Goal: Information Seeking & Learning: Learn about a topic

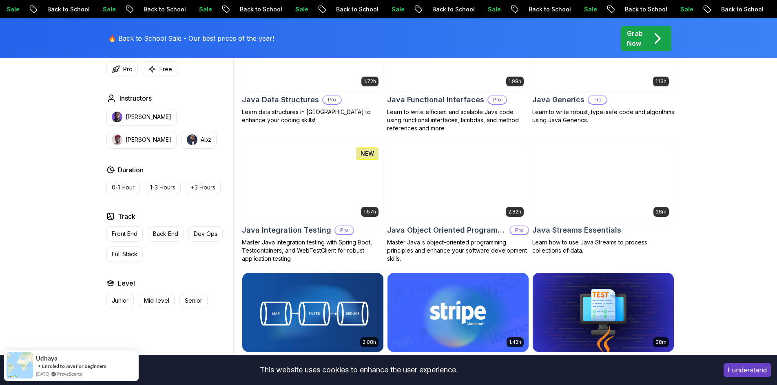
scroll to position [1142, 0]
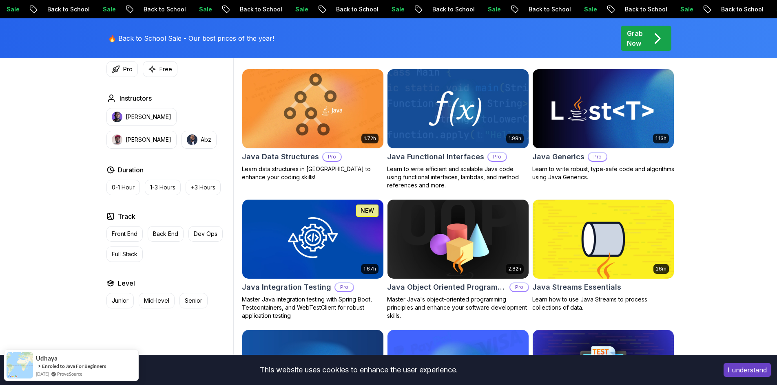
click at [152, 122] on button "[PERSON_NAME]" at bounding box center [141, 117] width 70 height 18
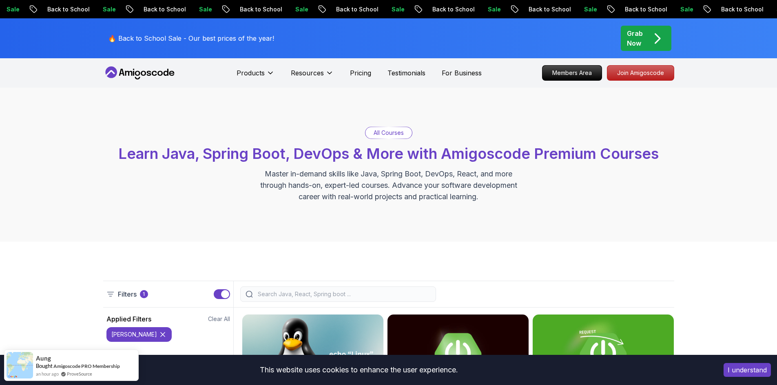
click at [322, 291] on input "search" at bounding box center [343, 294] width 174 height 8
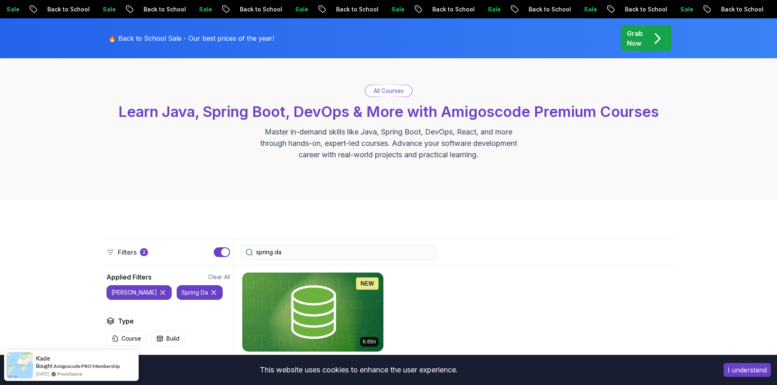
scroll to position [82, 0]
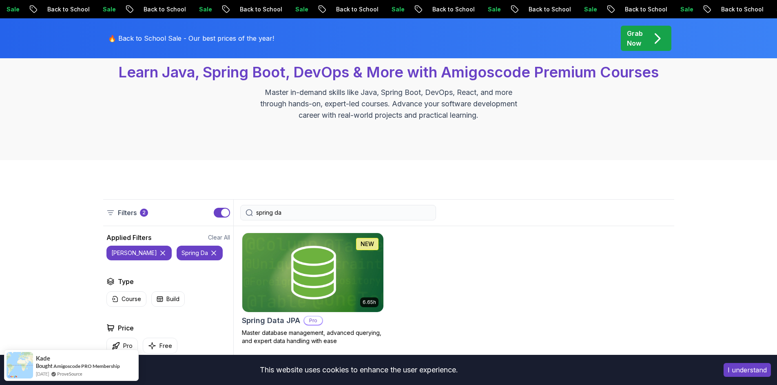
type input "spring da"
click at [322, 291] on img at bounding box center [312, 272] width 141 height 79
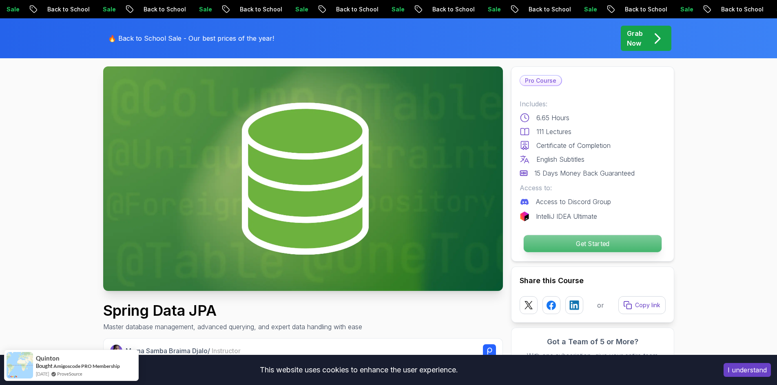
click at [598, 238] on p "Get Started" at bounding box center [592, 243] width 138 height 17
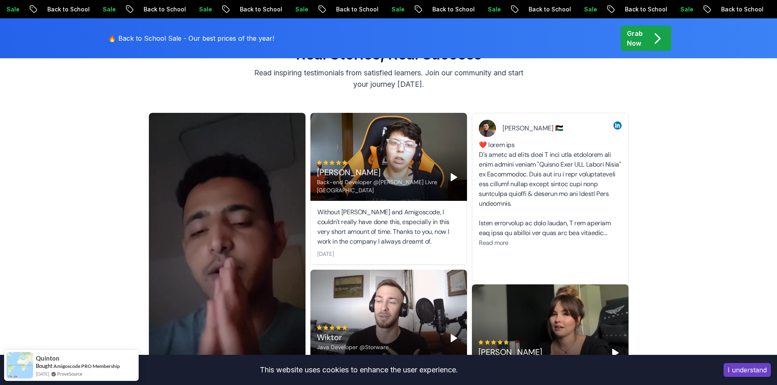
scroll to position [2979, 0]
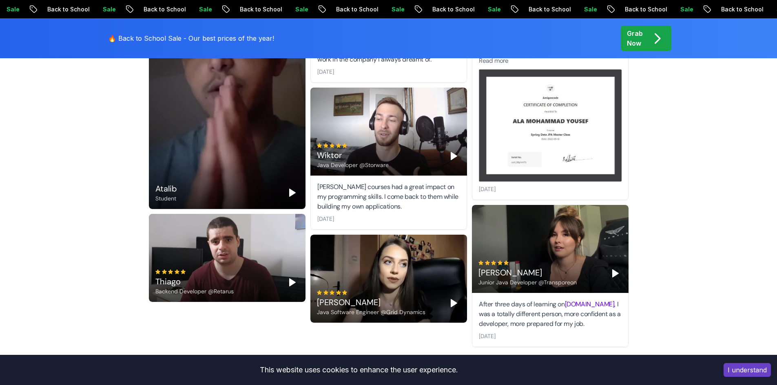
click at [613, 270] on polygon "Play" at bounding box center [615, 273] width 6 height 7
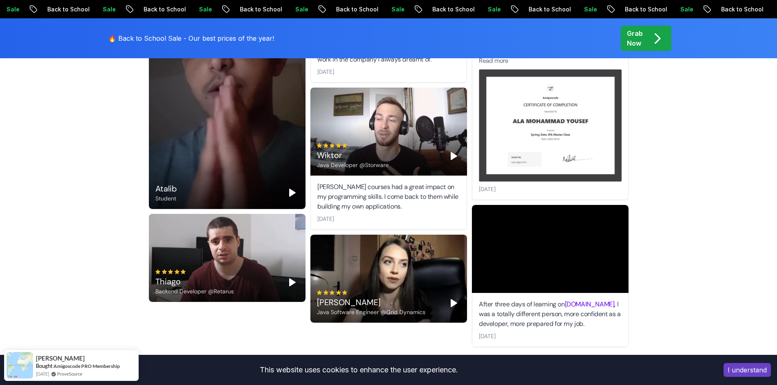
click at [457, 151] on icon "Play" at bounding box center [453, 156] width 10 height 10
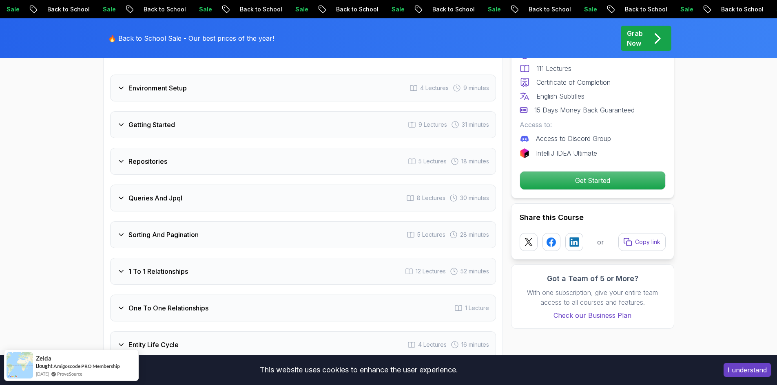
scroll to position [1145, 0]
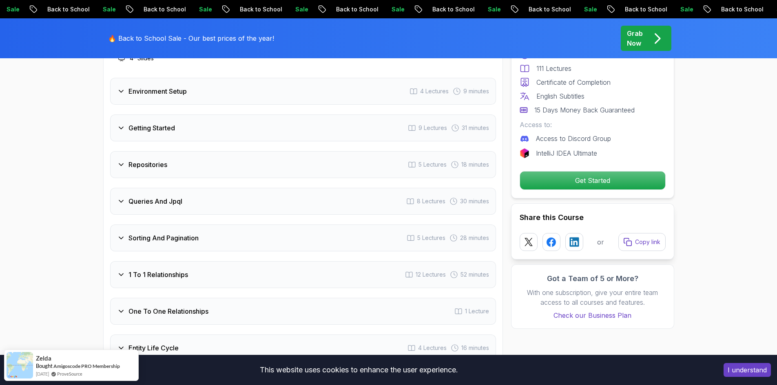
click at [210, 188] on div "Queries And Jpql 8 Lectures 30 minutes" at bounding box center [303, 201] width 386 height 27
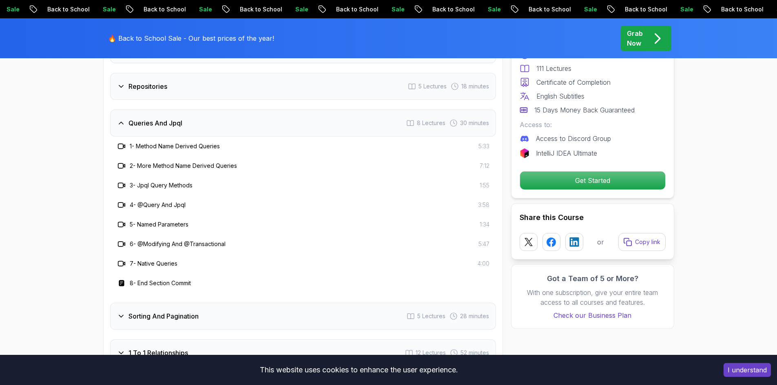
click at [167, 234] on div "6 - @Modifying And @Transactional 5:47" at bounding box center [303, 244] width 386 height 20
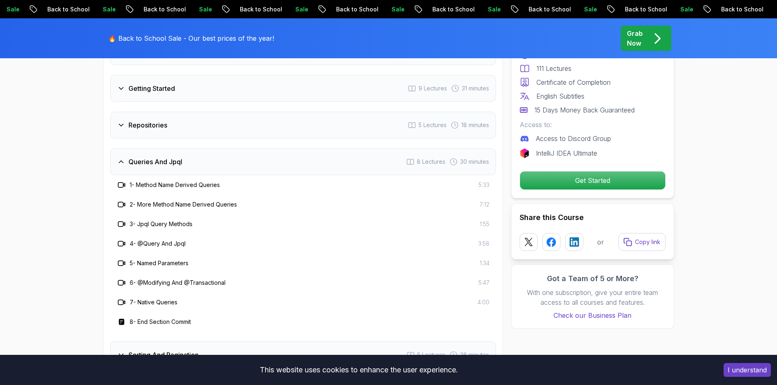
scroll to position [1063, 0]
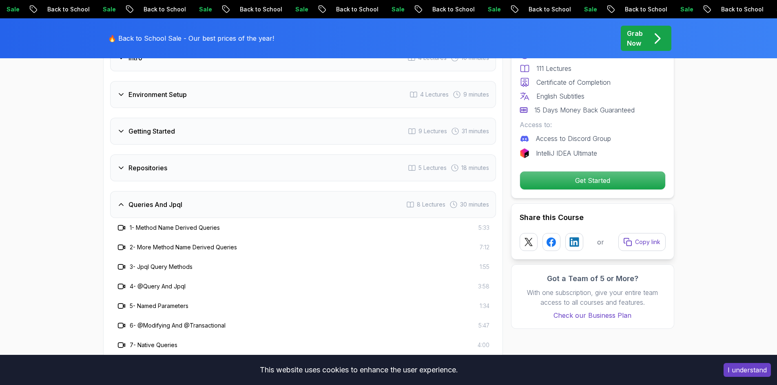
click at [203, 191] on div "Queries And Jpql 8 Lectures 30 minutes" at bounding box center [303, 204] width 386 height 27
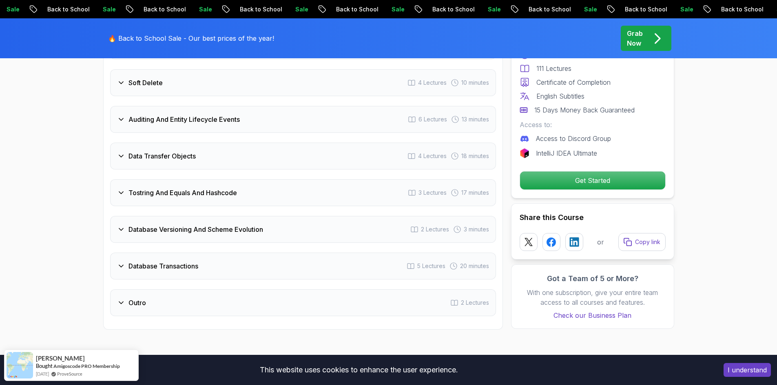
scroll to position [1593, 0]
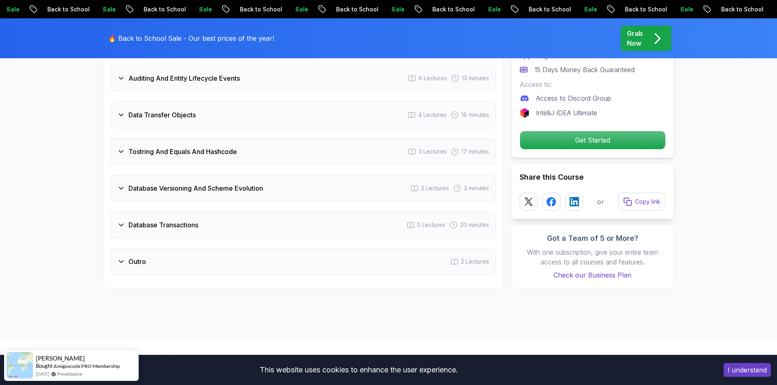
click at [192, 220] on div "Database Transactions 5 Lectures 20 minutes" at bounding box center [303, 225] width 386 height 27
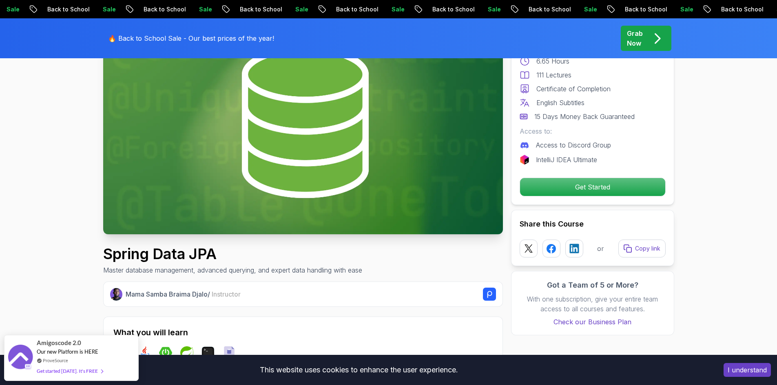
scroll to position [85, 0]
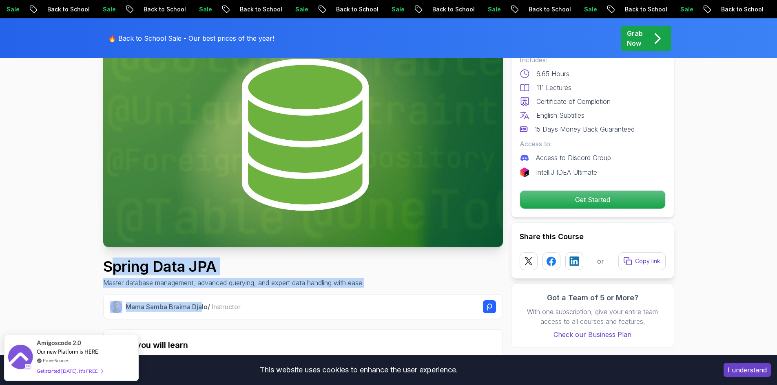
drag, startPoint x: 110, startPoint y: 256, endPoint x: 203, endPoint y: 309, distance: 106.8
click at [123, 267] on h1 "Spring Data JPA" at bounding box center [232, 266] width 259 height 16
drag, startPoint x: 110, startPoint y: 265, endPoint x: 208, endPoint y: 304, distance: 105.6
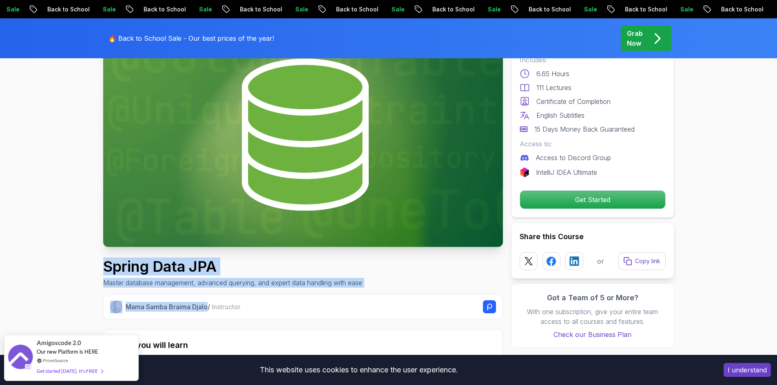
copy div "Spring Data JPA Master database management, advanced querying, and expert data …"
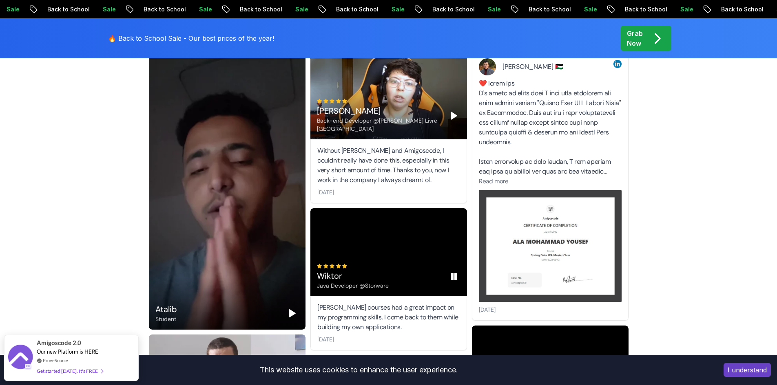
scroll to position [2857, 0]
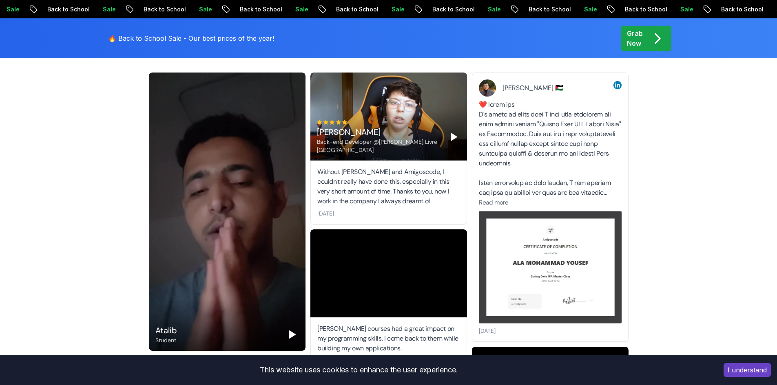
click at [512, 236] on img at bounding box center [550, 267] width 143 height 113
click at [458, 293] on icon "Pause" at bounding box center [453, 298] width 10 height 10
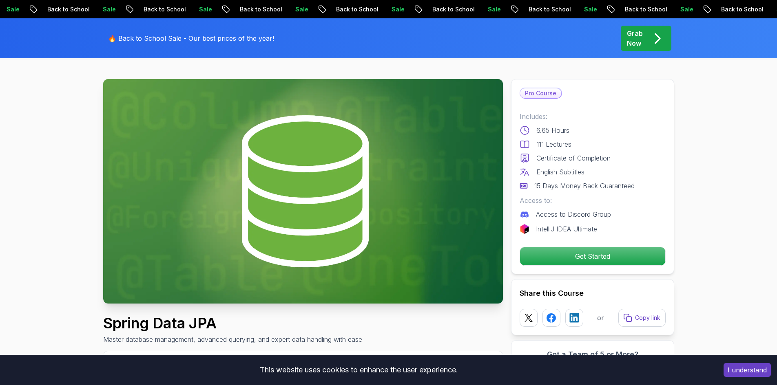
scroll to position [0, 0]
